Goal: Task Accomplishment & Management: Use online tool/utility

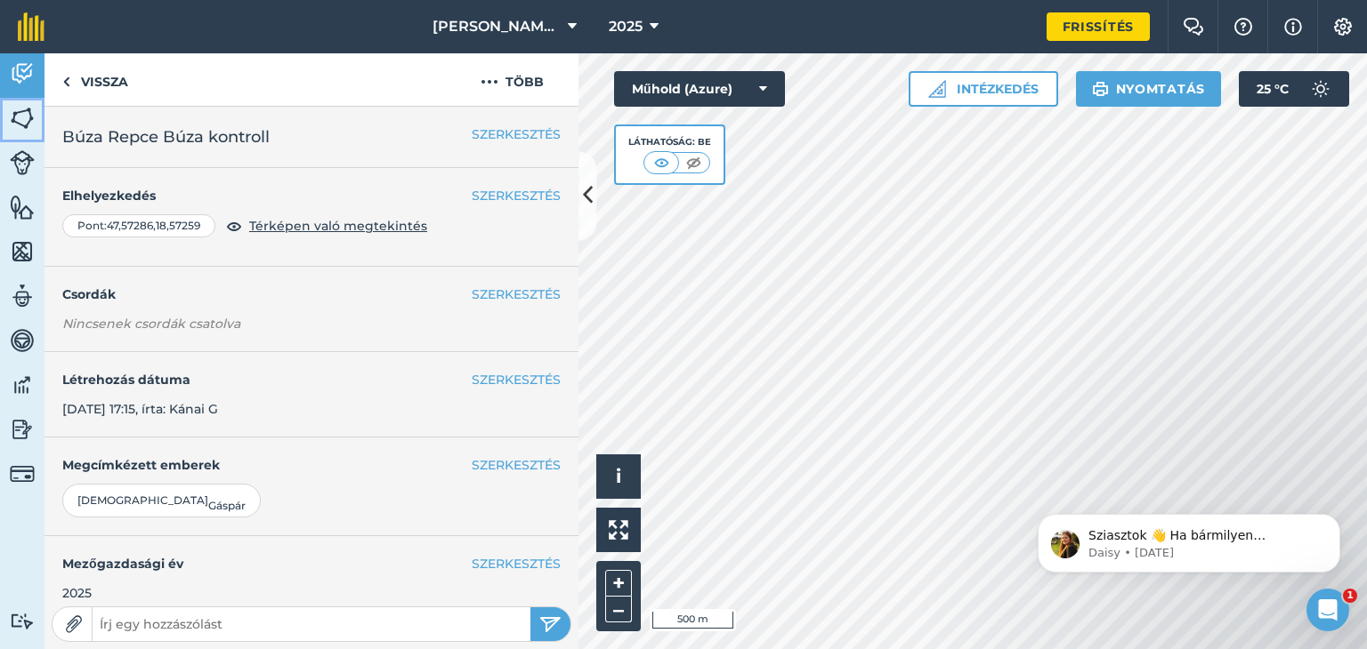
click at [20, 129] on img at bounding box center [22, 118] width 25 height 27
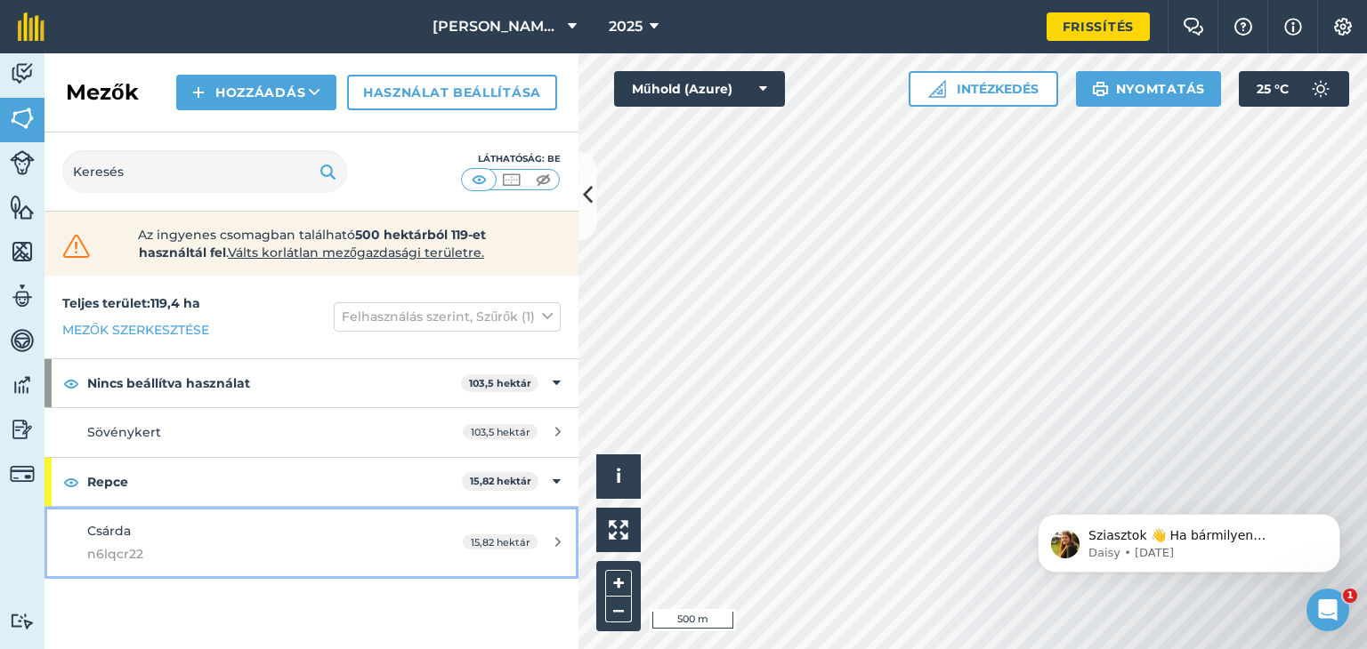
click at [157, 536] on div "Csárda n6lqcr22" at bounding box center [254, 543] width 335 height 44
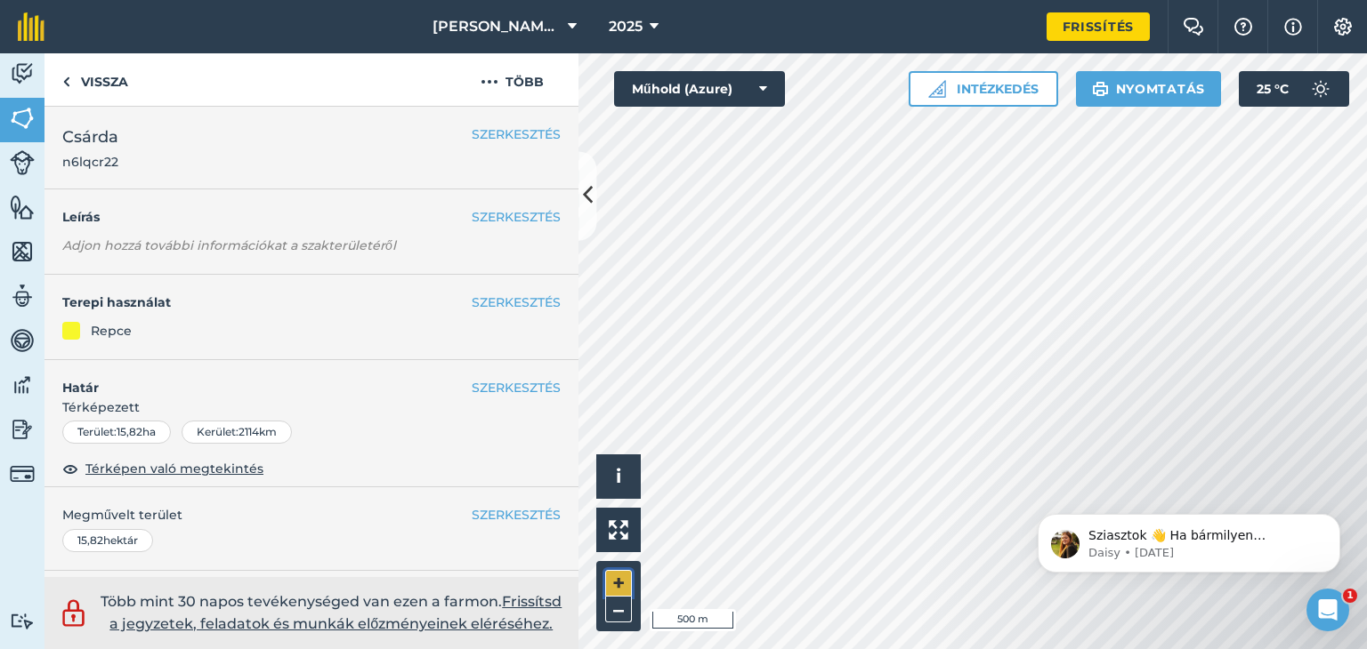
drag, startPoint x: 564, startPoint y: 516, endPoint x: 613, endPoint y: 579, distance: 79.9
click at [613, 579] on button "+" at bounding box center [618, 583] width 27 height 27
click at [614, 610] on button "–" at bounding box center [618, 610] width 27 height 26
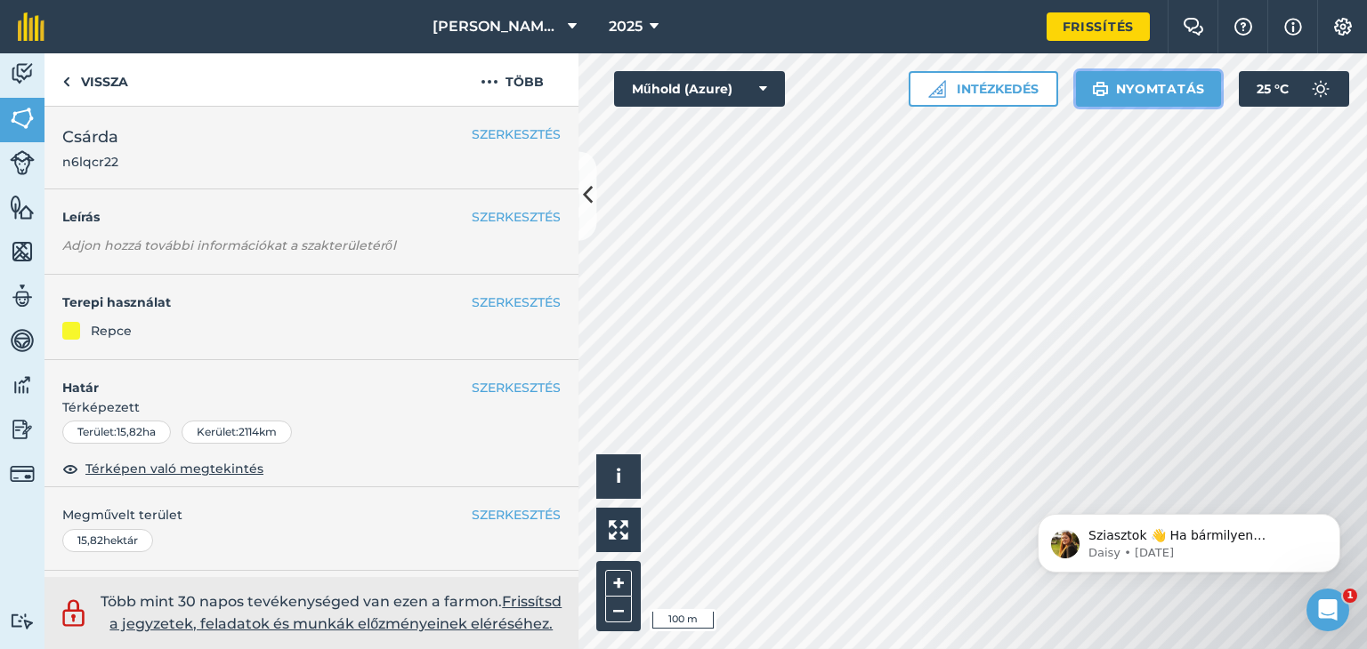
click at [1133, 95] on font "Nyomtatás" at bounding box center [1160, 89] width 89 height 16
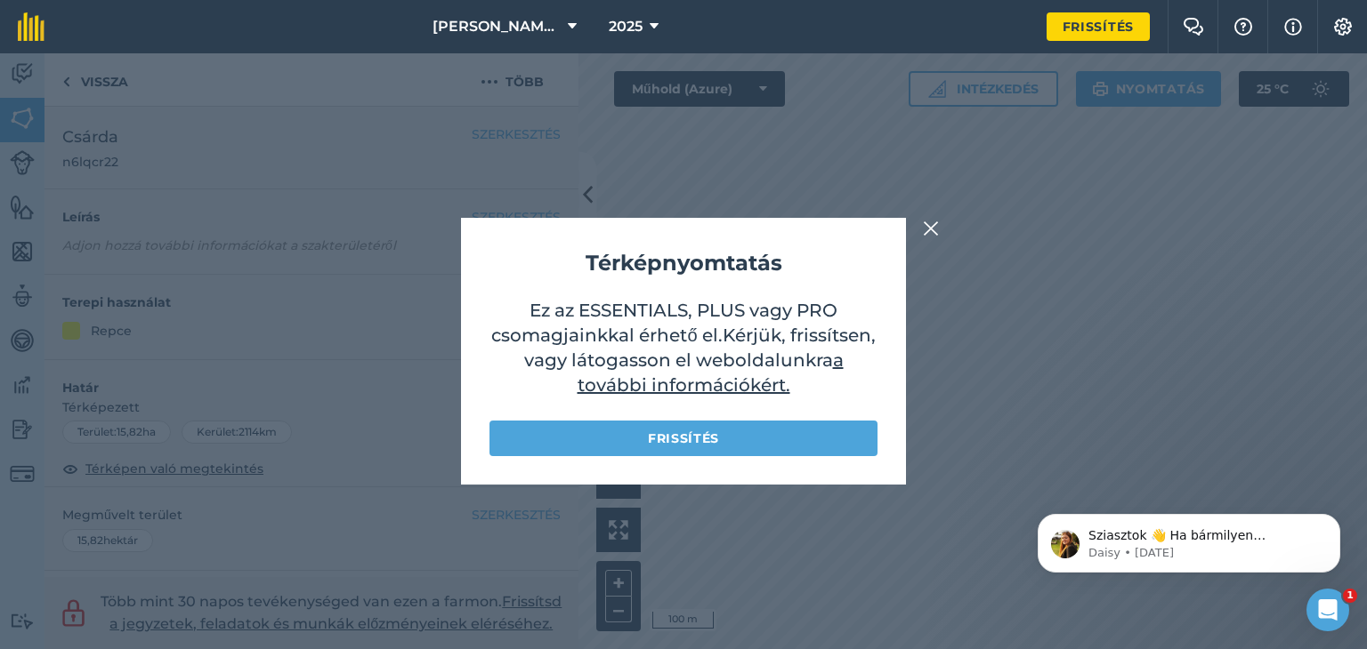
click at [936, 224] on img at bounding box center [931, 228] width 16 height 21
